Goal: Task Accomplishment & Management: Manage account settings

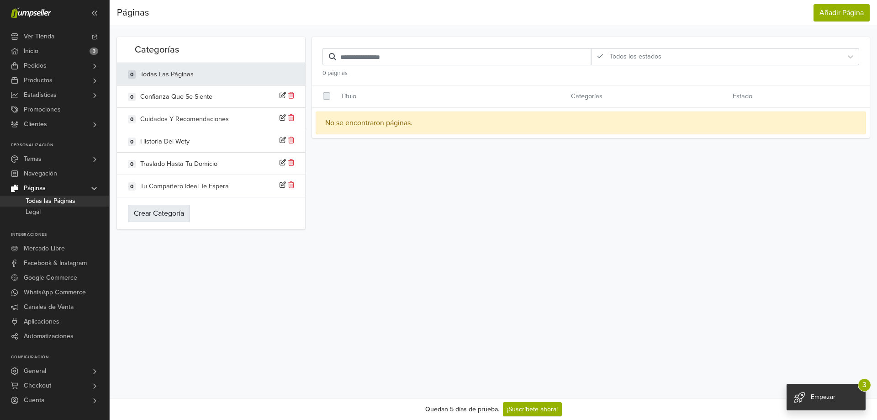
click at [169, 216] on button "Crear Categoría" at bounding box center [159, 213] width 62 height 17
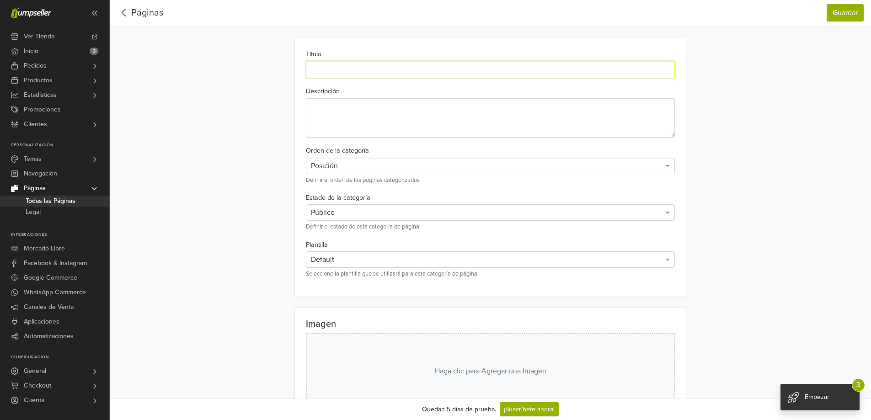
click at [369, 65] on input "text" at bounding box center [490, 69] width 369 height 17
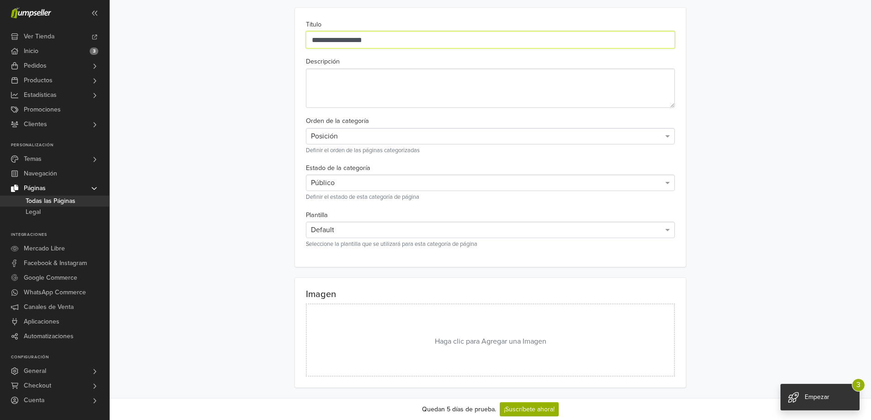
scroll to position [58, 0]
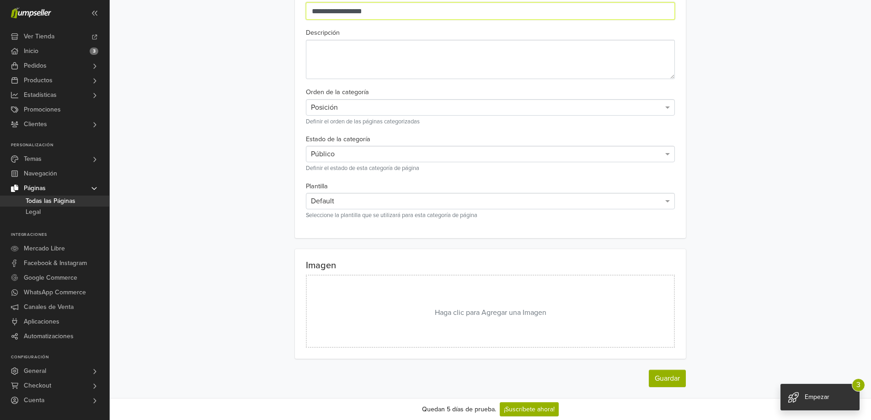
type input "**********"
click at [500, 316] on button "Haga clic para Agregar una Imagen" at bounding box center [490, 311] width 369 height 73
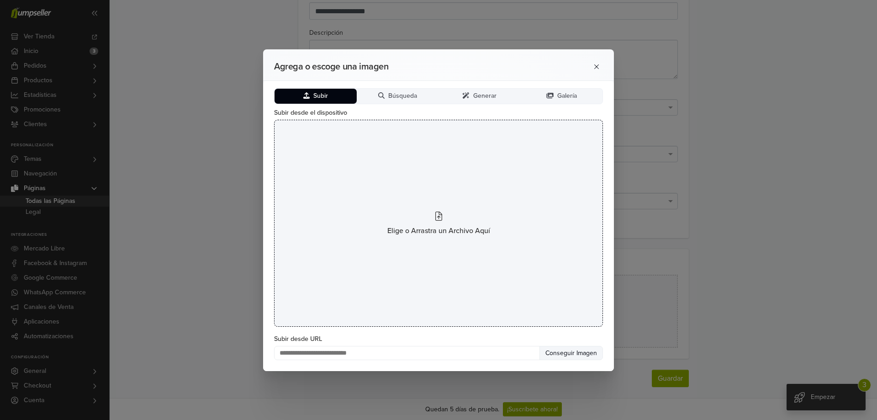
click at [444, 223] on div "Elige o Arrastra un Archivo Aquí" at bounding box center [438, 223] width 329 height 207
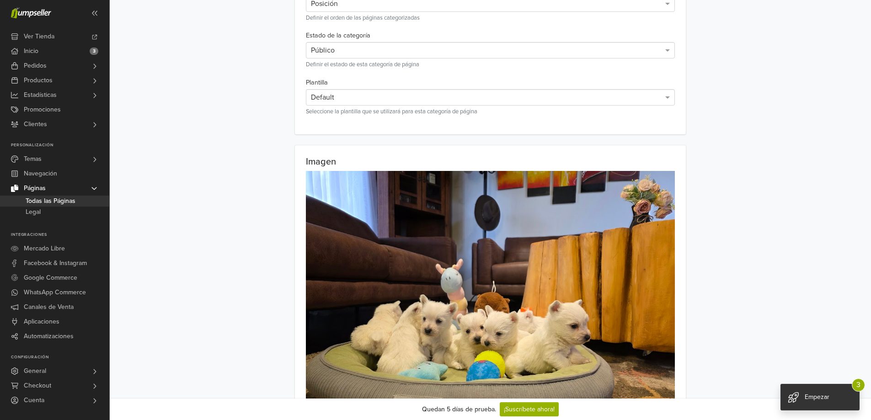
scroll to position [242, 0]
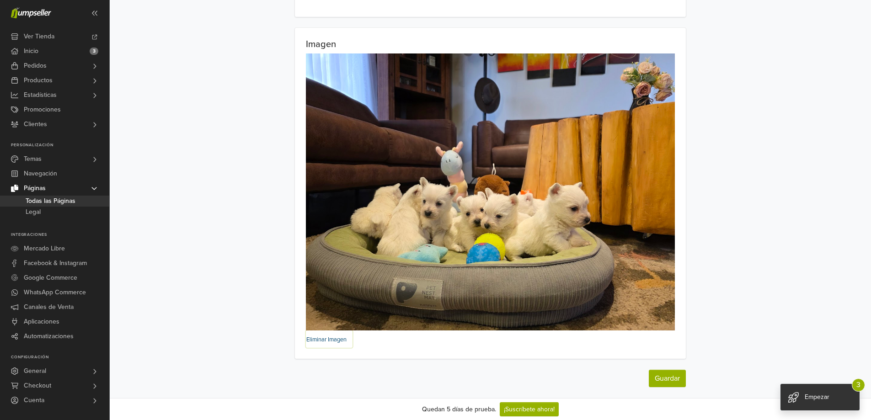
click at [324, 341] on small "Eliminar Imagen" at bounding box center [326, 339] width 40 height 7
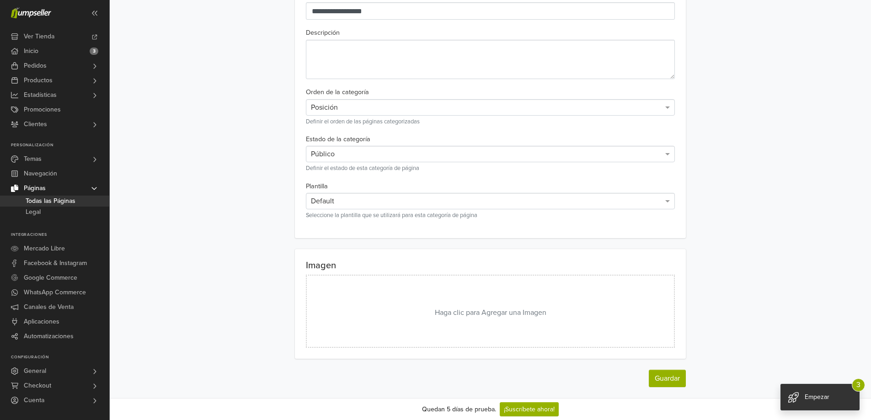
click at [413, 289] on button "Haga clic para Agregar una Imagen" at bounding box center [490, 311] width 369 height 73
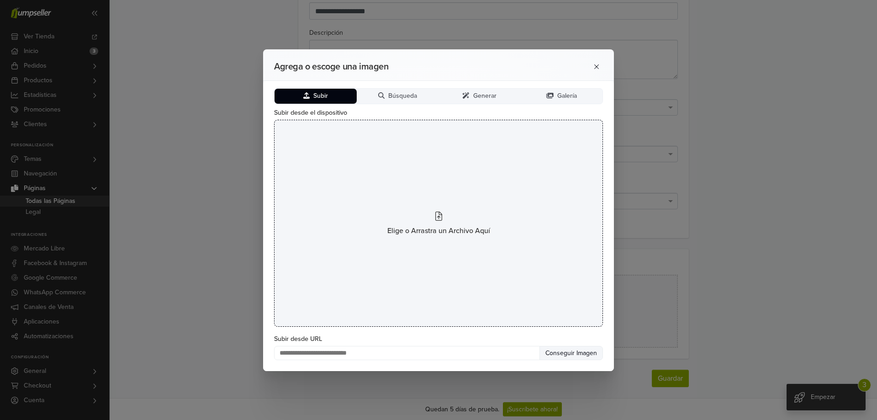
click at [392, 226] on span "Elige o Arrastra un Archivo Aquí" at bounding box center [439, 230] width 103 height 11
click at [472, 242] on div "Elige o Arrastra un Archivo Aquí" at bounding box center [438, 223] width 329 height 207
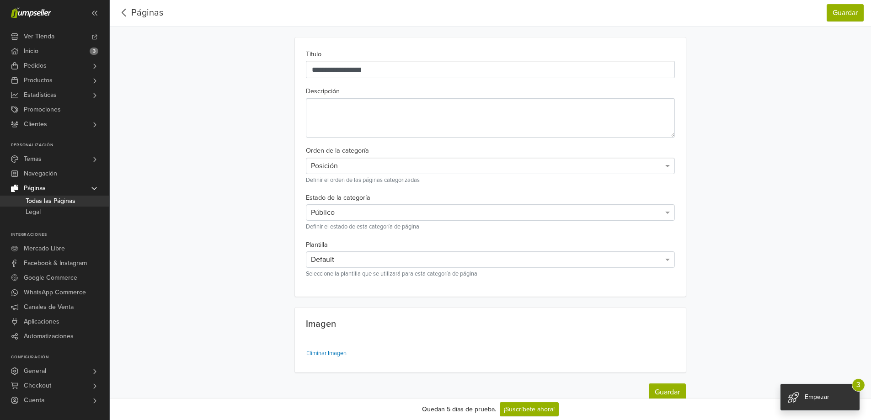
scroll to position [169, 0]
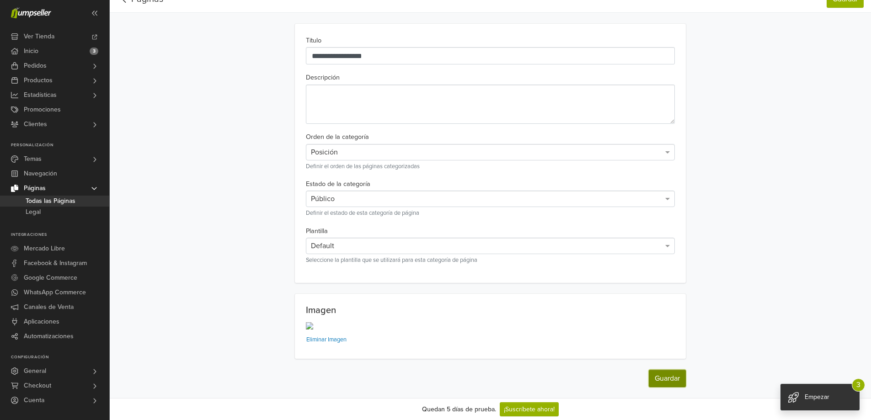
click at [672, 384] on button "Guardar" at bounding box center [666, 378] width 37 height 17
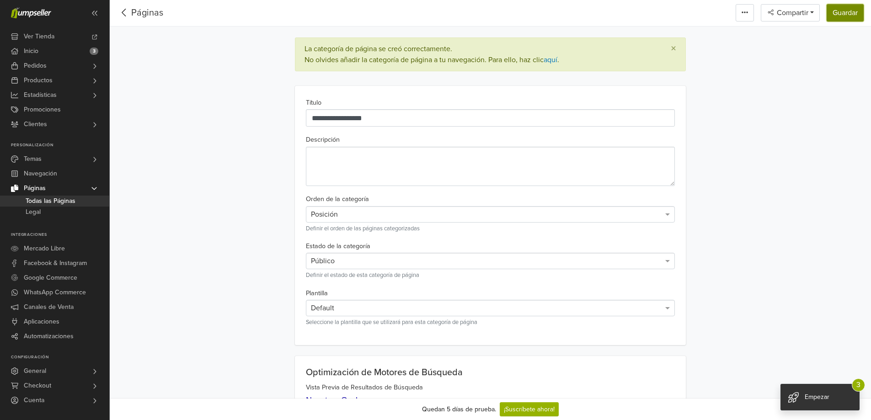
click at [853, 15] on button "Guardar" at bounding box center [844, 12] width 37 height 17
click at [51, 203] on span "Todas las Páginas" at bounding box center [51, 201] width 50 height 11
